Goal: Obtain resource: Download file/media

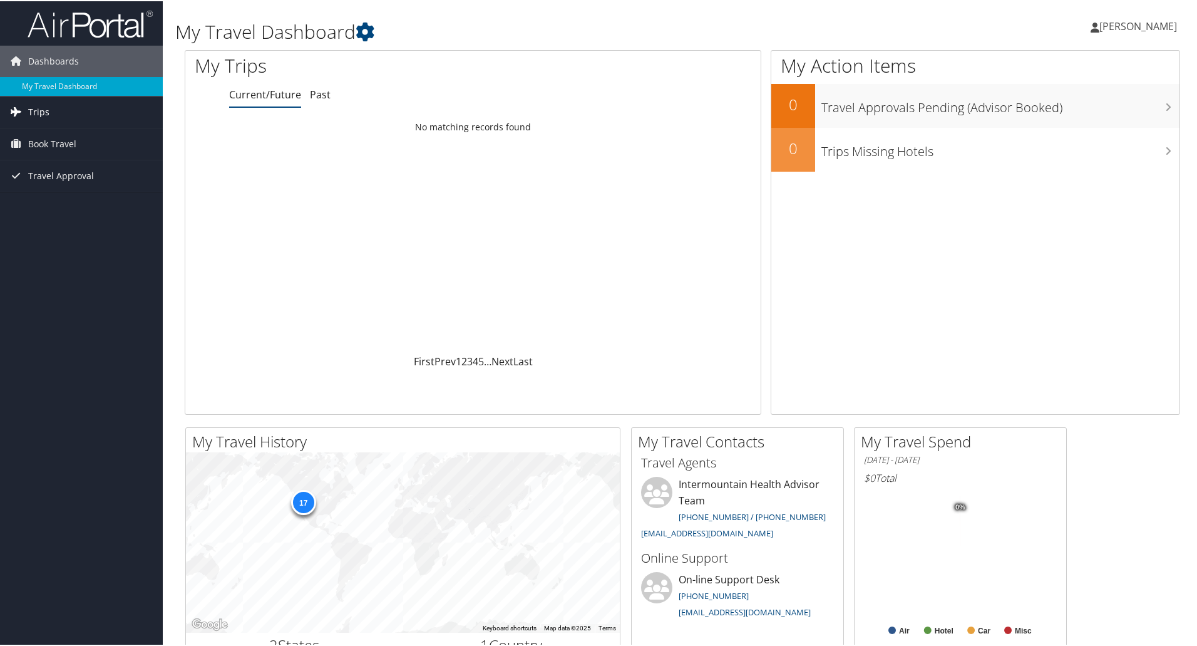
click at [55, 116] on link "Trips" at bounding box center [81, 110] width 163 height 31
click at [44, 155] on link "Past Trips" at bounding box center [81, 154] width 163 height 19
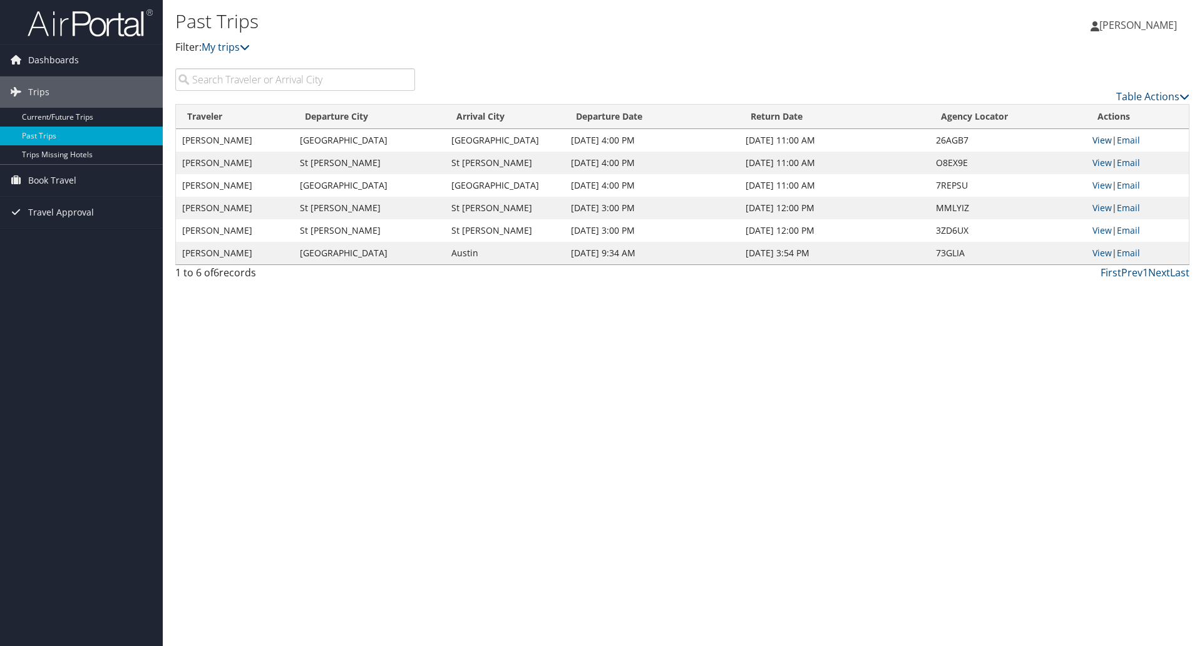
click at [1101, 141] on link "View" at bounding box center [1102, 140] width 19 height 12
click at [1101, 159] on link "View" at bounding box center [1102, 163] width 19 height 12
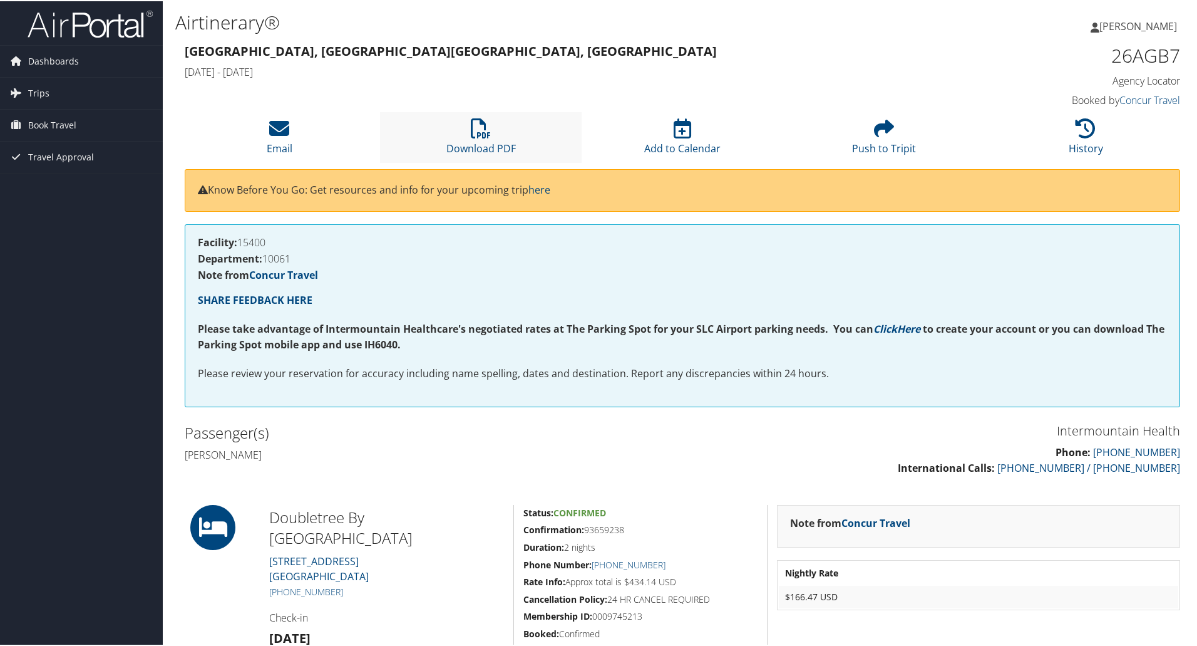
click at [475, 138] on li "Download PDF" at bounding box center [481, 136] width 202 height 51
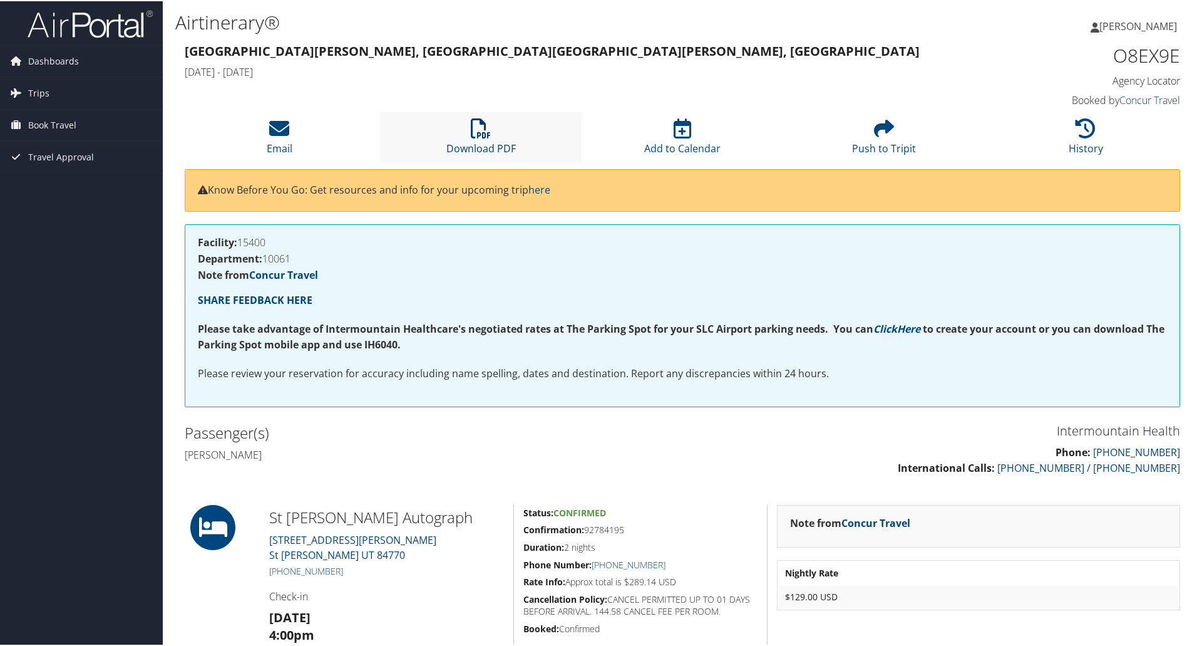
click at [474, 130] on icon at bounding box center [481, 127] width 20 height 20
